Goal: Task Accomplishment & Management: Manage account settings

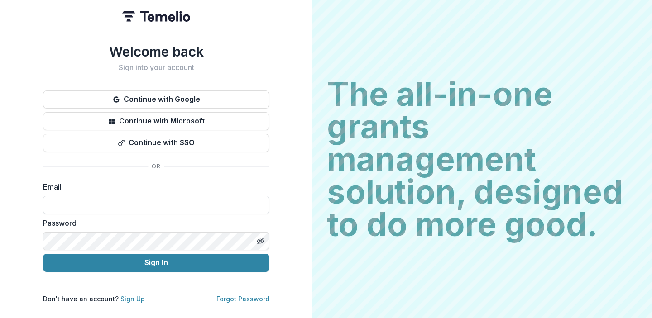
click at [136, 196] on input at bounding box center [156, 205] width 226 height 18
type input "**********"
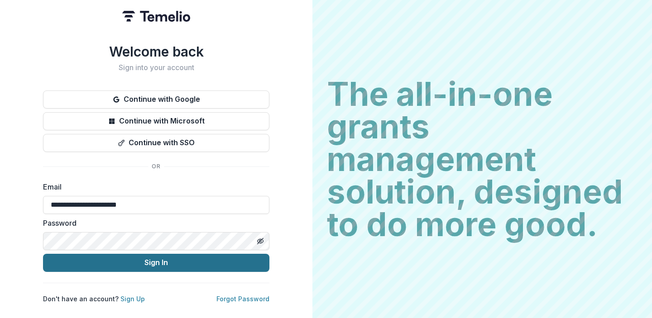
click at [130, 255] on button "Sign In" at bounding box center [156, 263] width 226 height 18
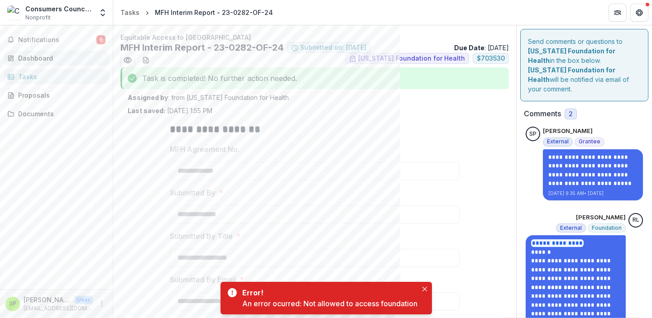
click at [45, 57] on div "Dashboard" at bounding box center [60, 58] width 84 height 10
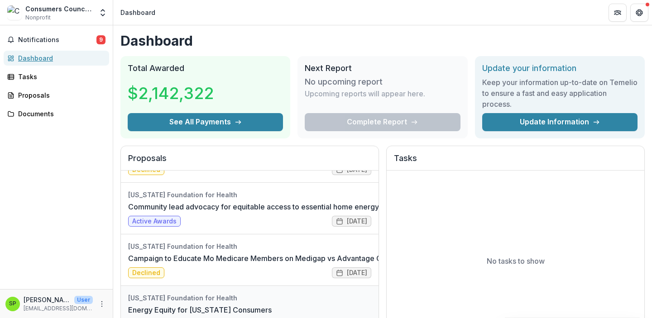
scroll to position [244, 0]
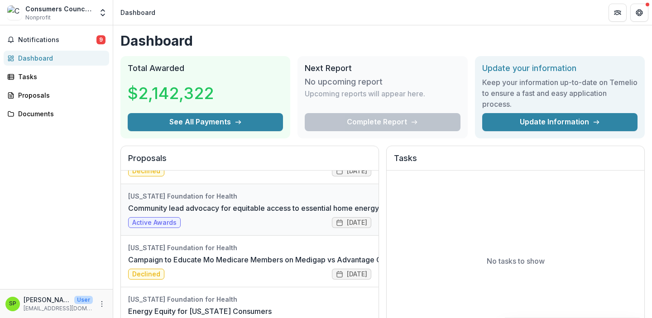
click at [180, 207] on link "Community lead advocacy for equitable access to essential home energy" at bounding box center [253, 208] width 251 height 11
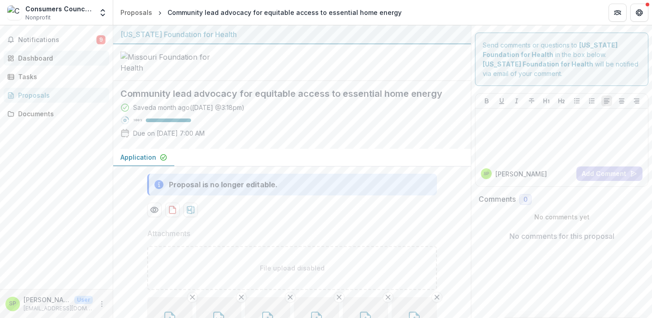
click at [38, 57] on div "Dashboard" at bounding box center [60, 58] width 84 height 10
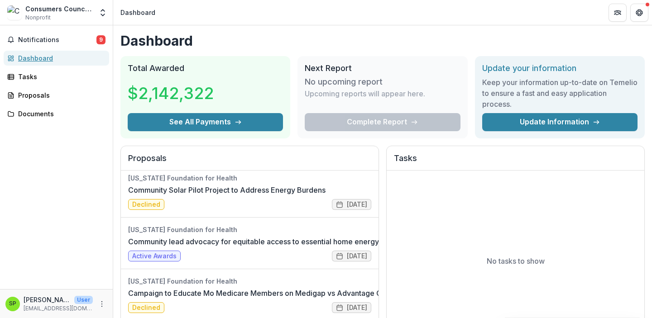
scroll to position [213, 0]
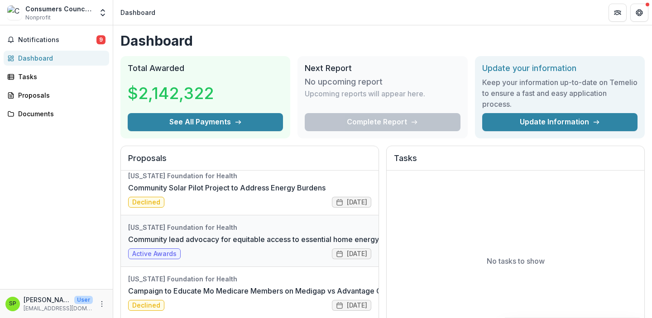
click at [183, 238] on link "Community lead advocacy for equitable access to essential home energy" at bounding box center [253, 239] width 251 height 11
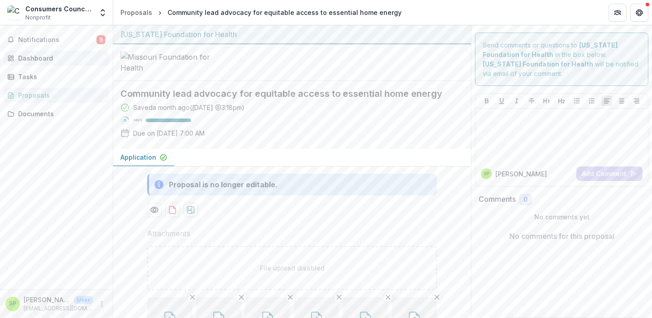
click at [34, 56] on div "Dashboard" at bounding box center [60, 58] width 84 height 10
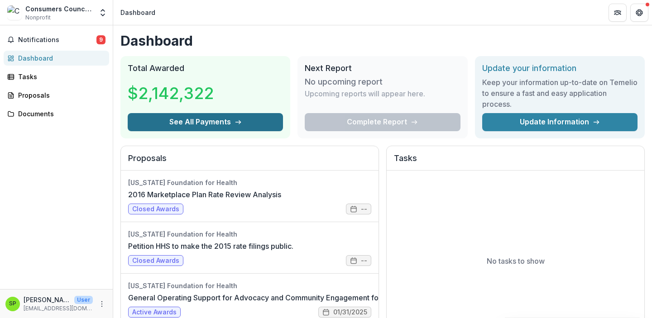
click at [239, 121] on polyline "button" at bounding box center [239, 122] width 2 height 4
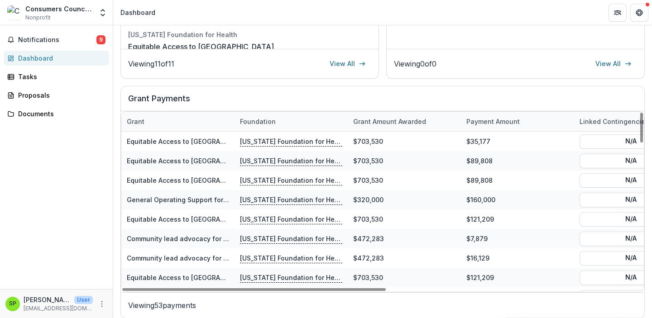
scroll to position [303, 0]
